Goal: Task Accomplishment & Management: Use online tool/utility

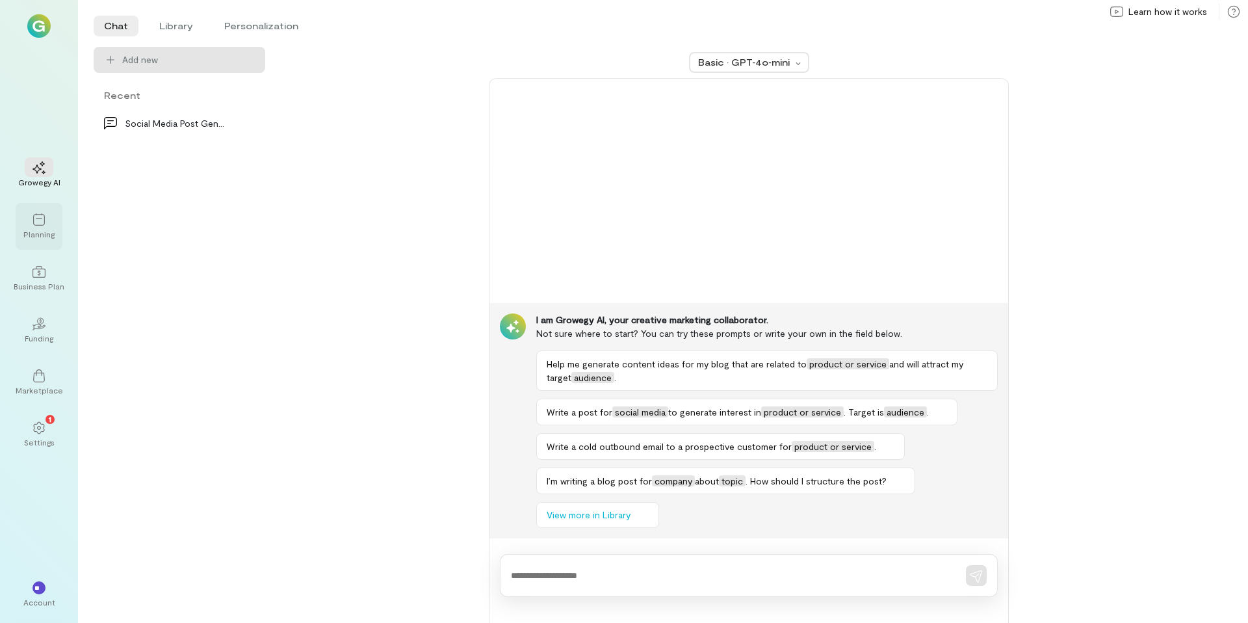
click at [27, 226] on div at bounding box center [39, 219] width 29 height 20
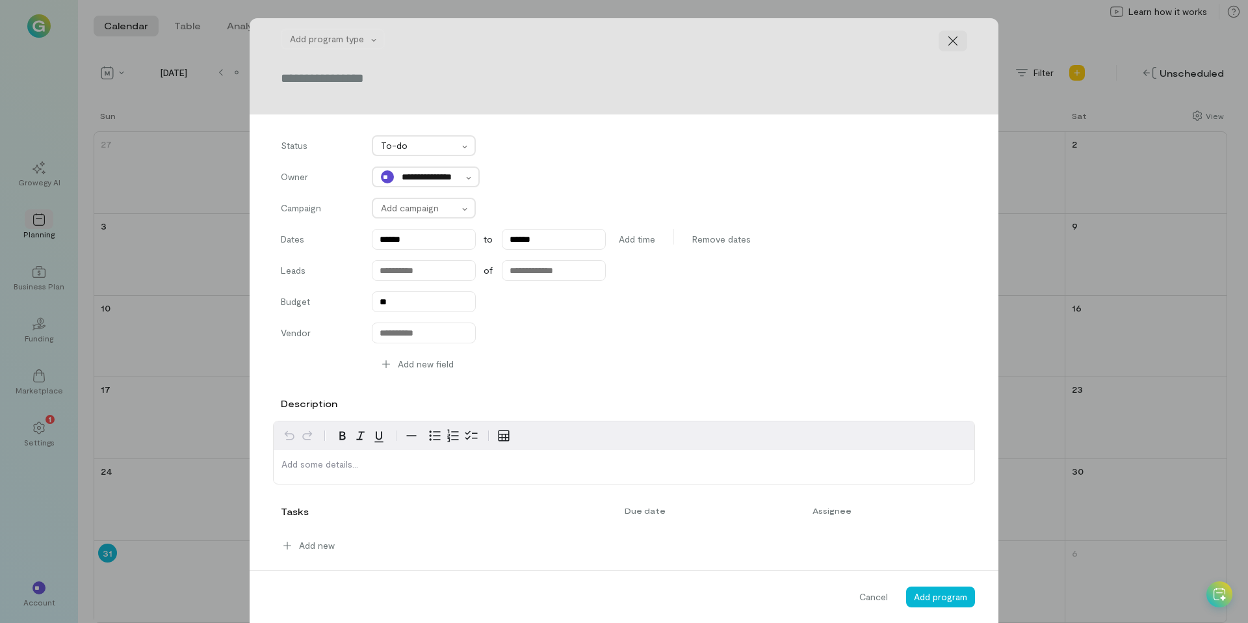
click at [953, 47] on icon at bounding box center [953, 40] width 13 height 13
type input "********"
